Goal: Task Accomplishment & Management: Manage account settings

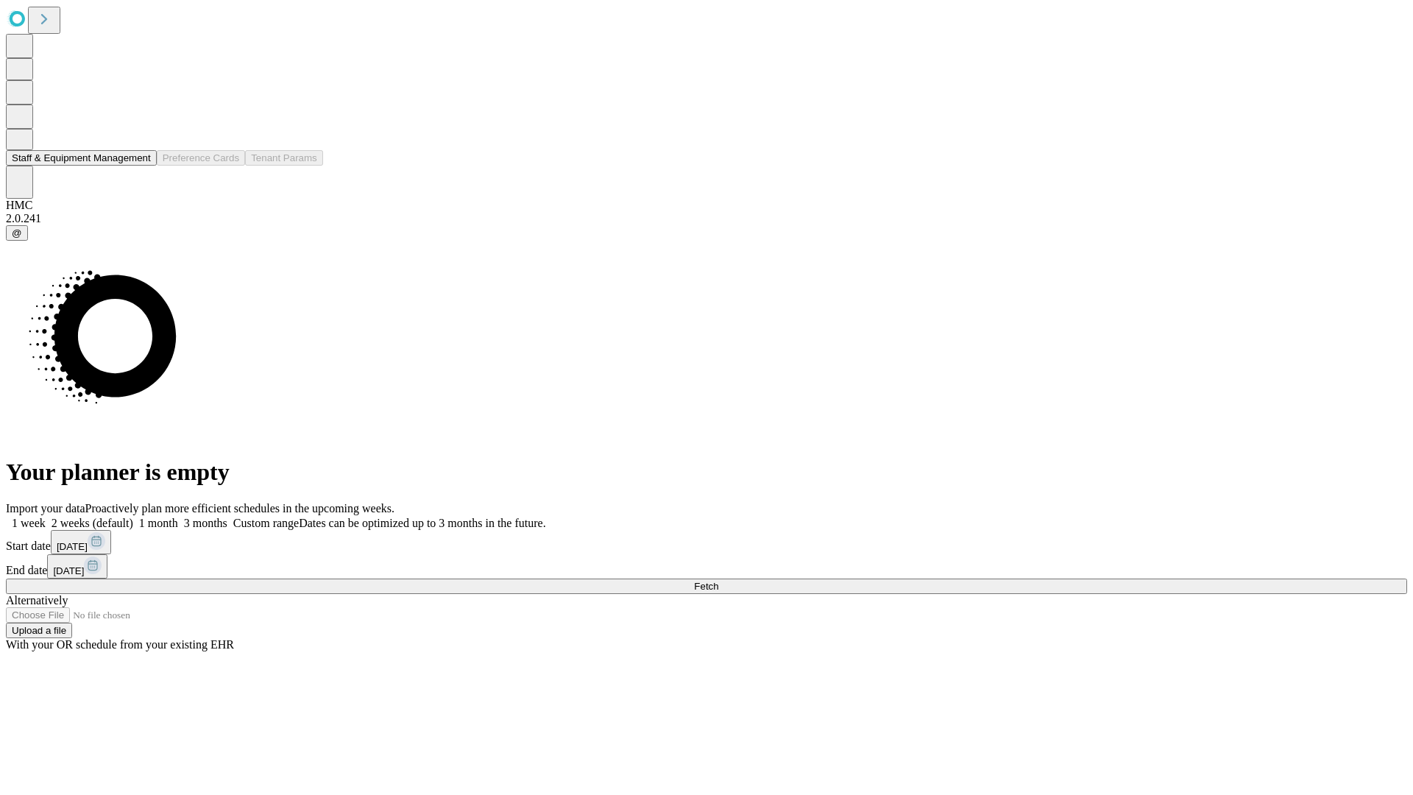
click at [141, 166] on button "Staff & Equipment Management" at bounding box center [81, 157] width 151 height 15
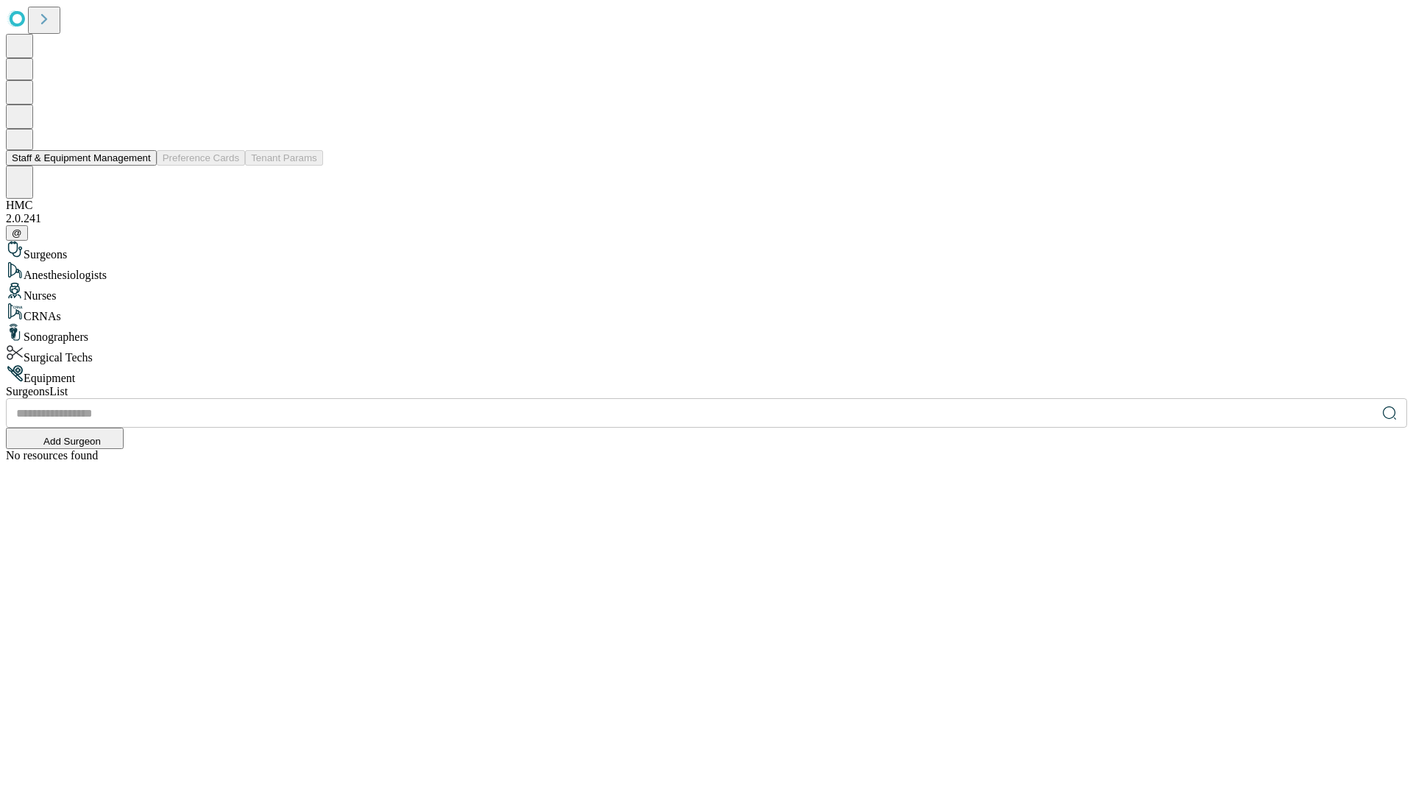
click at [141, 166] on button "Staff & Equipment Management" at bounding box center [81, 157] width 151 height 15
